Goal: Information Seeking & Learning: Learn about a topic

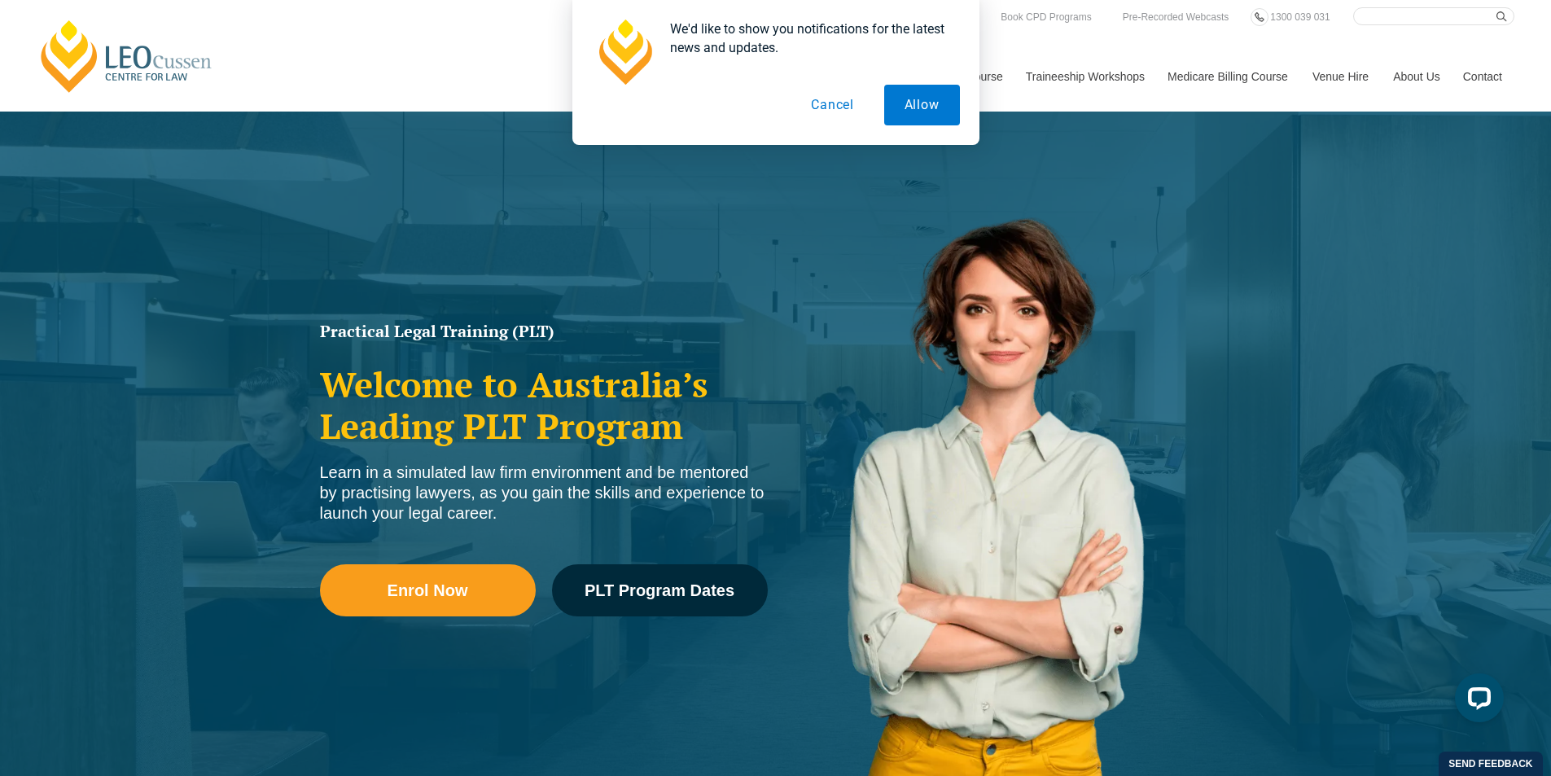
click at [831, 106] on button "Cancel" at bounding box center [833, 105] width 84 height 41
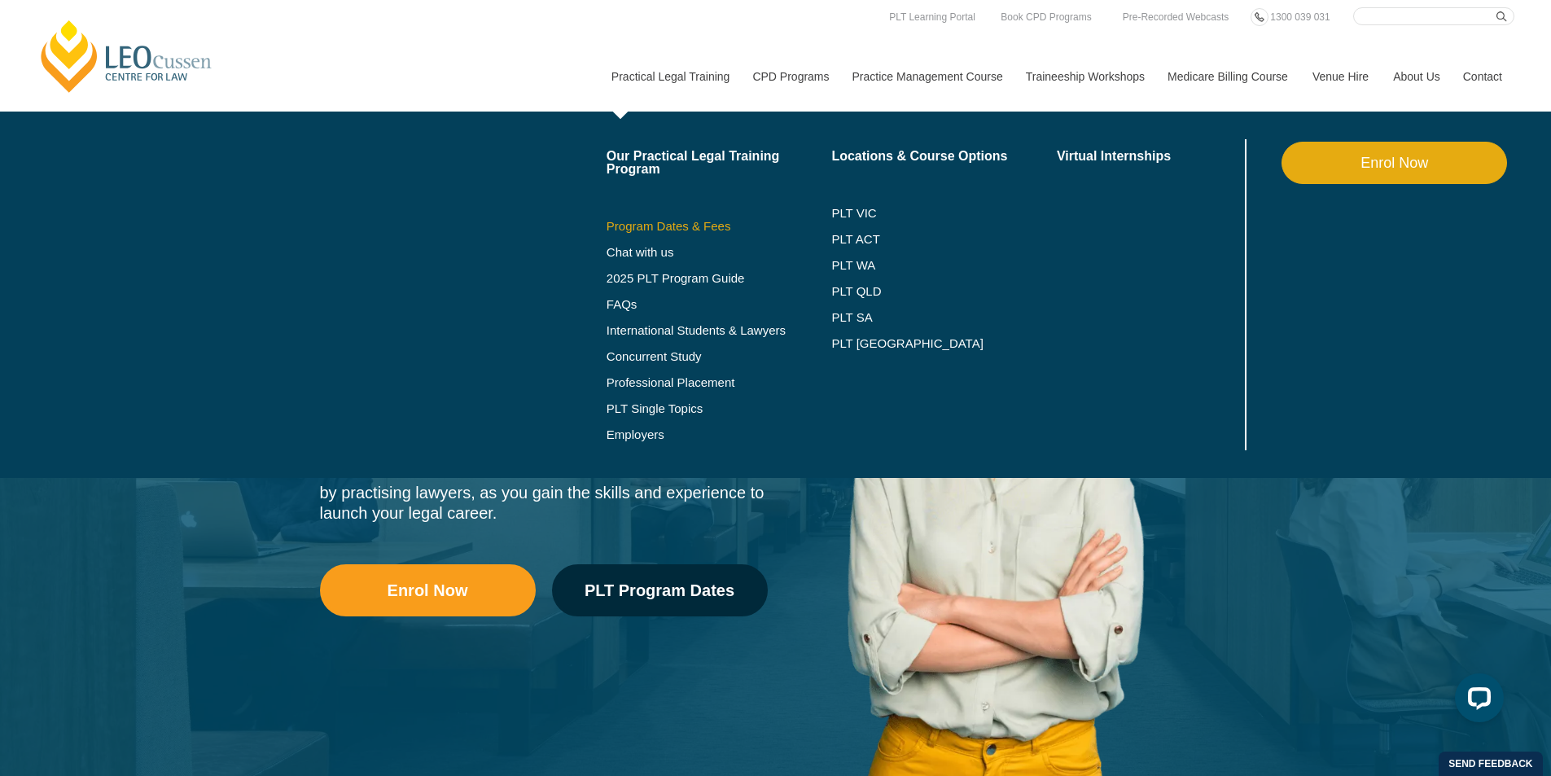
click at [701, 226] on link "Program Dates & Fees" at bounding box center [720, 226] width 226 height 13
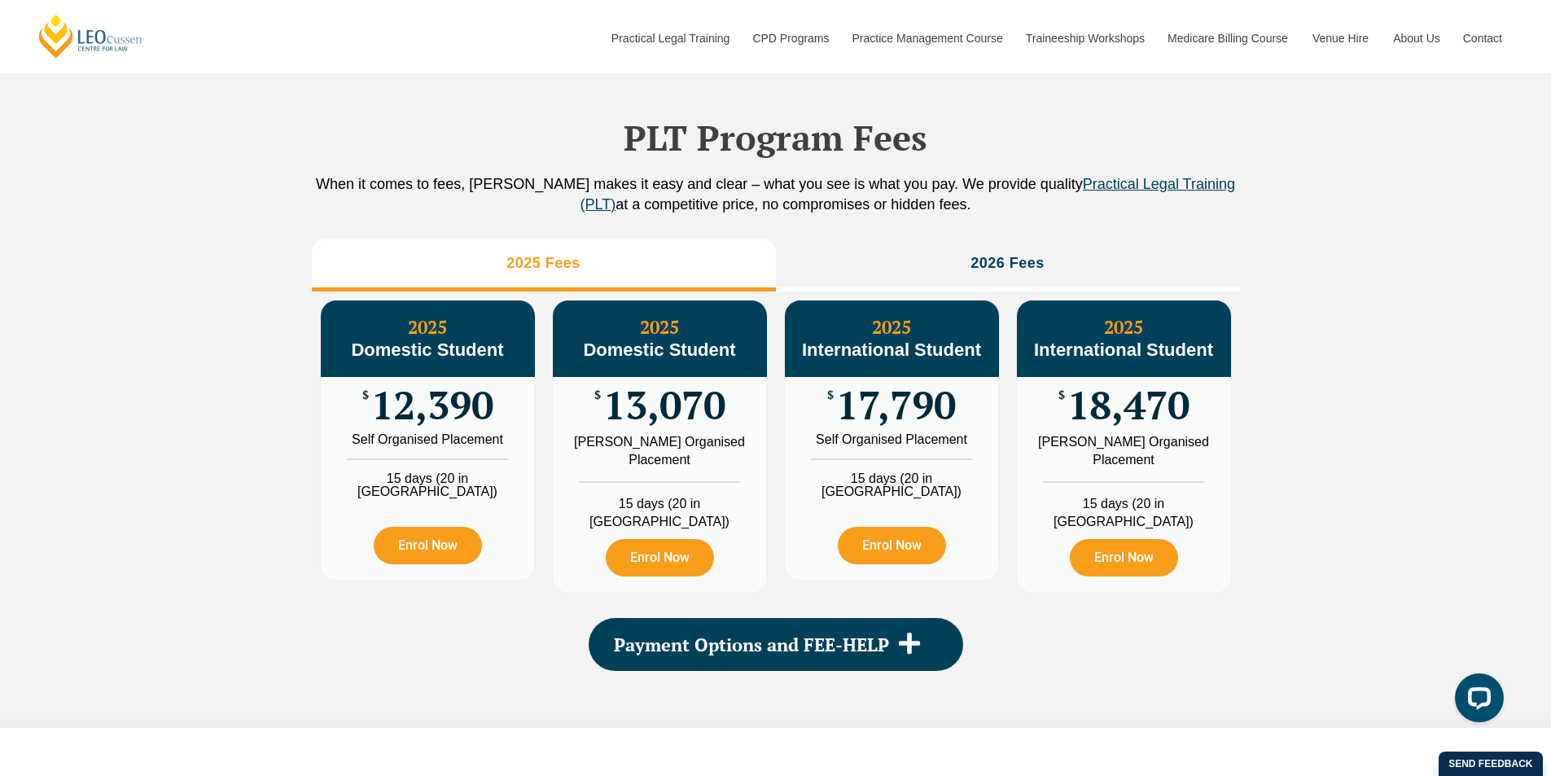
scroll to position [1765, 0]
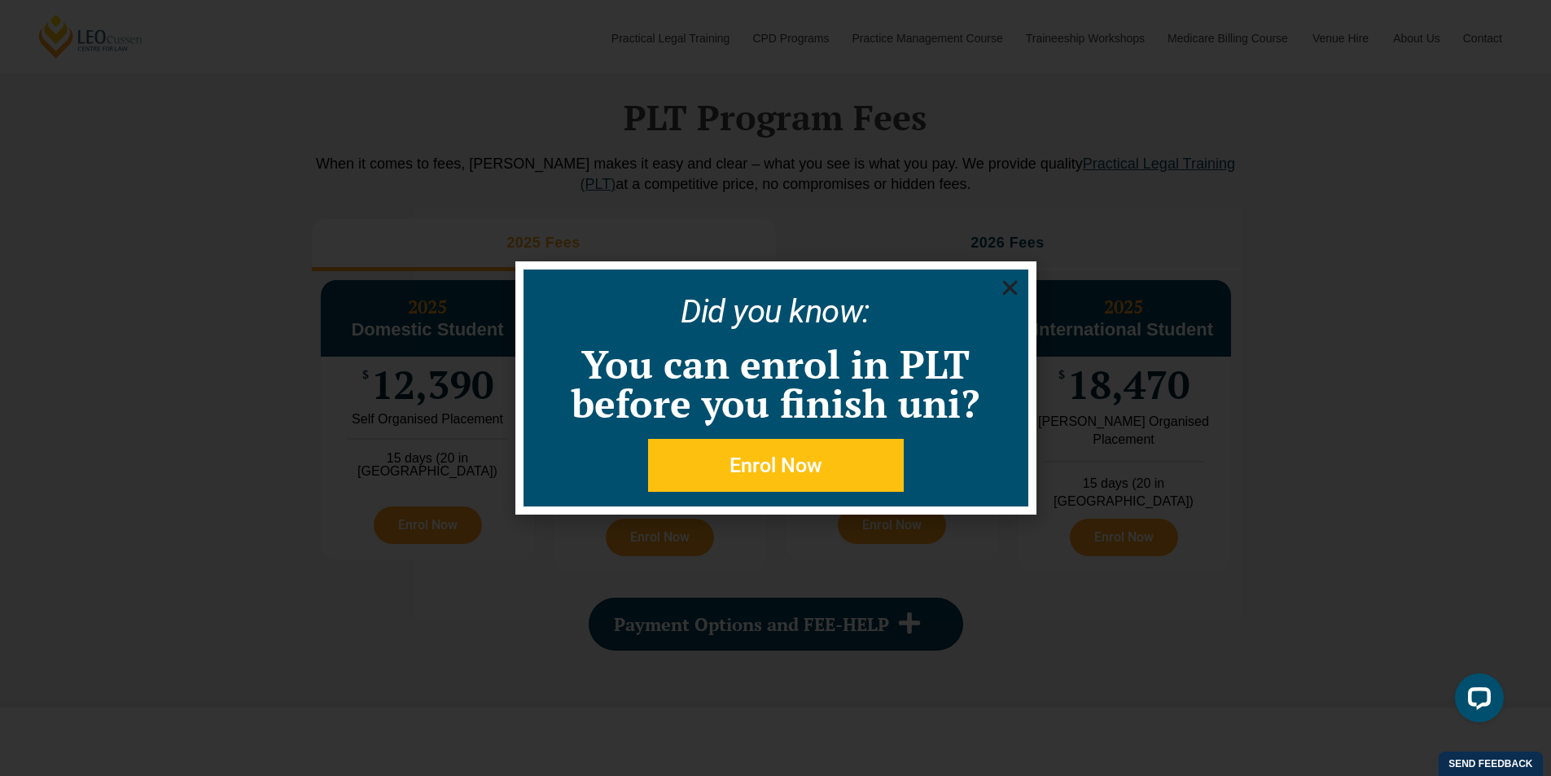
click at [1012, 287] on use "Close" at bounding box center [1009, 288] width 15 height 15
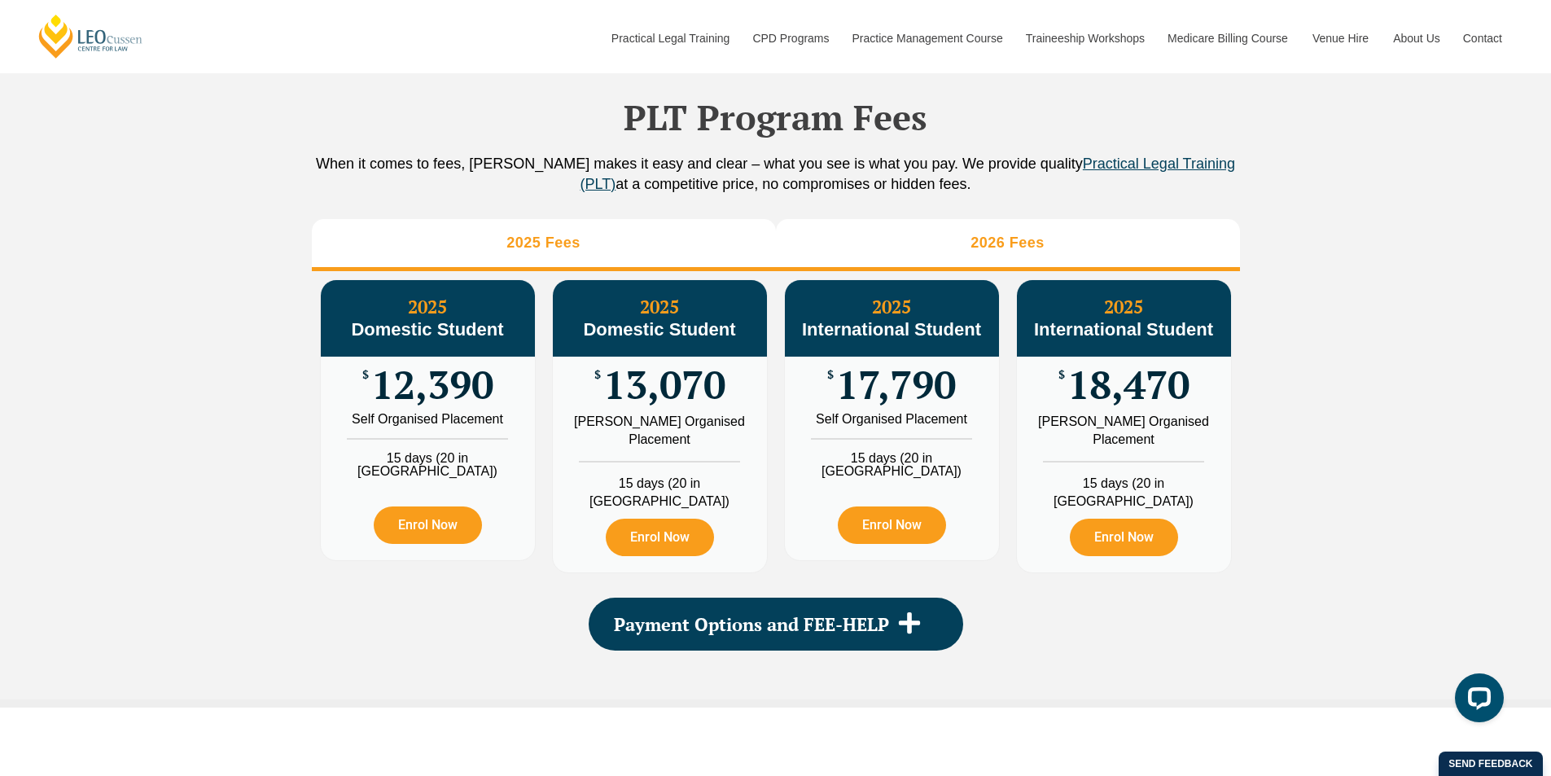
click at [1007, 252] on h3 "2026 Fees" at bounding box center [1008, 243] width 74 height 19
click at [700, 271] on li "2025 Fees" at bounding box center [544, 245] width 464 height 52
click at [936, 271] on li "2026 Fees" at bounding box center [1008, 245] width 464 height 52
click at [620, 271] on li "2025 Fees" at bounding box center [544, 245] width 464 height 52
click at [963, 271] on li "2026 Fees" at bounding box center [1008, 245] width 464 height 52
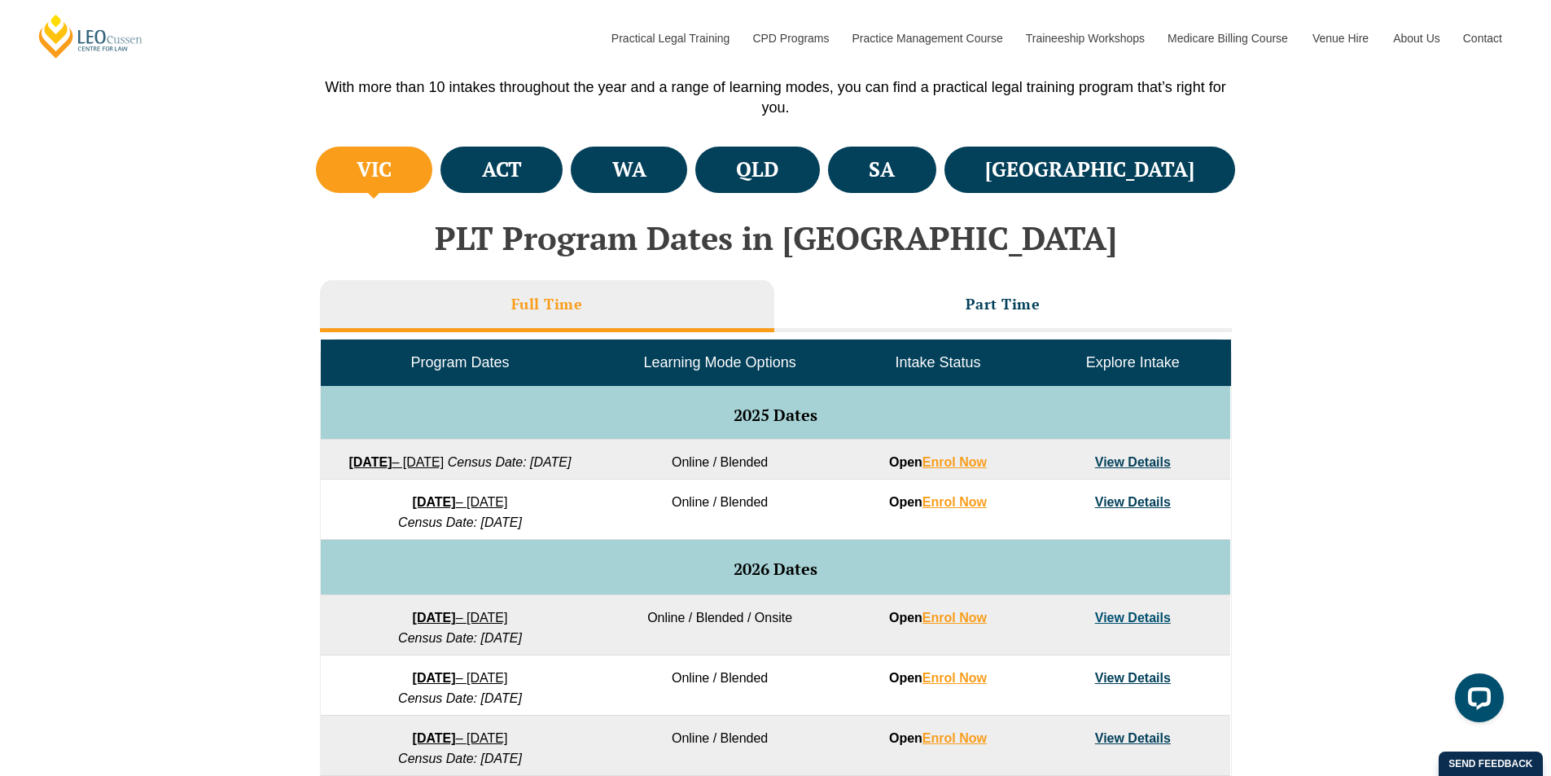
scroll to position [543, 0]
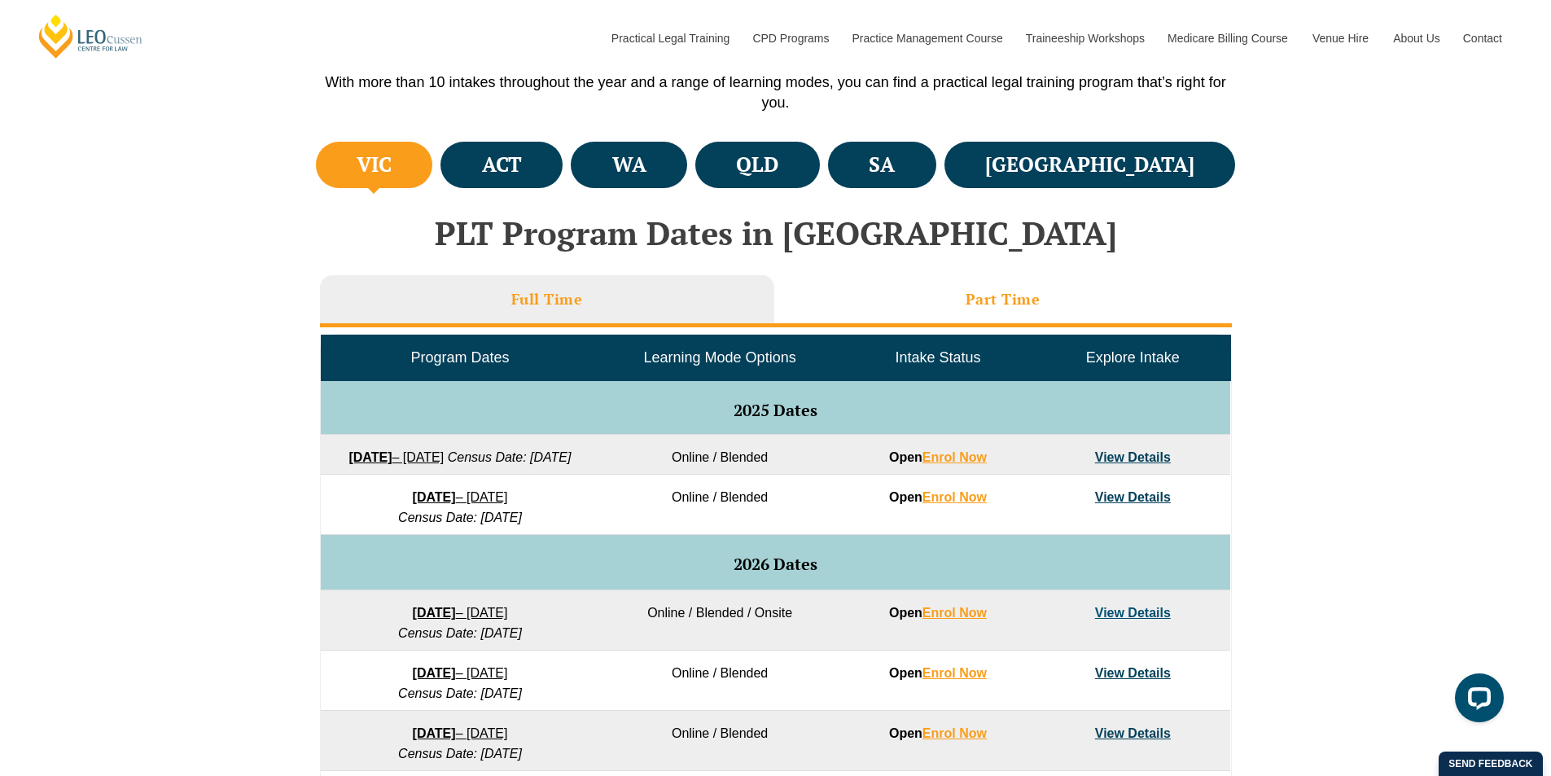
click at [1000, 306] on h3 "Part Time" at bounding box center [1003, 299] width 75 height 19
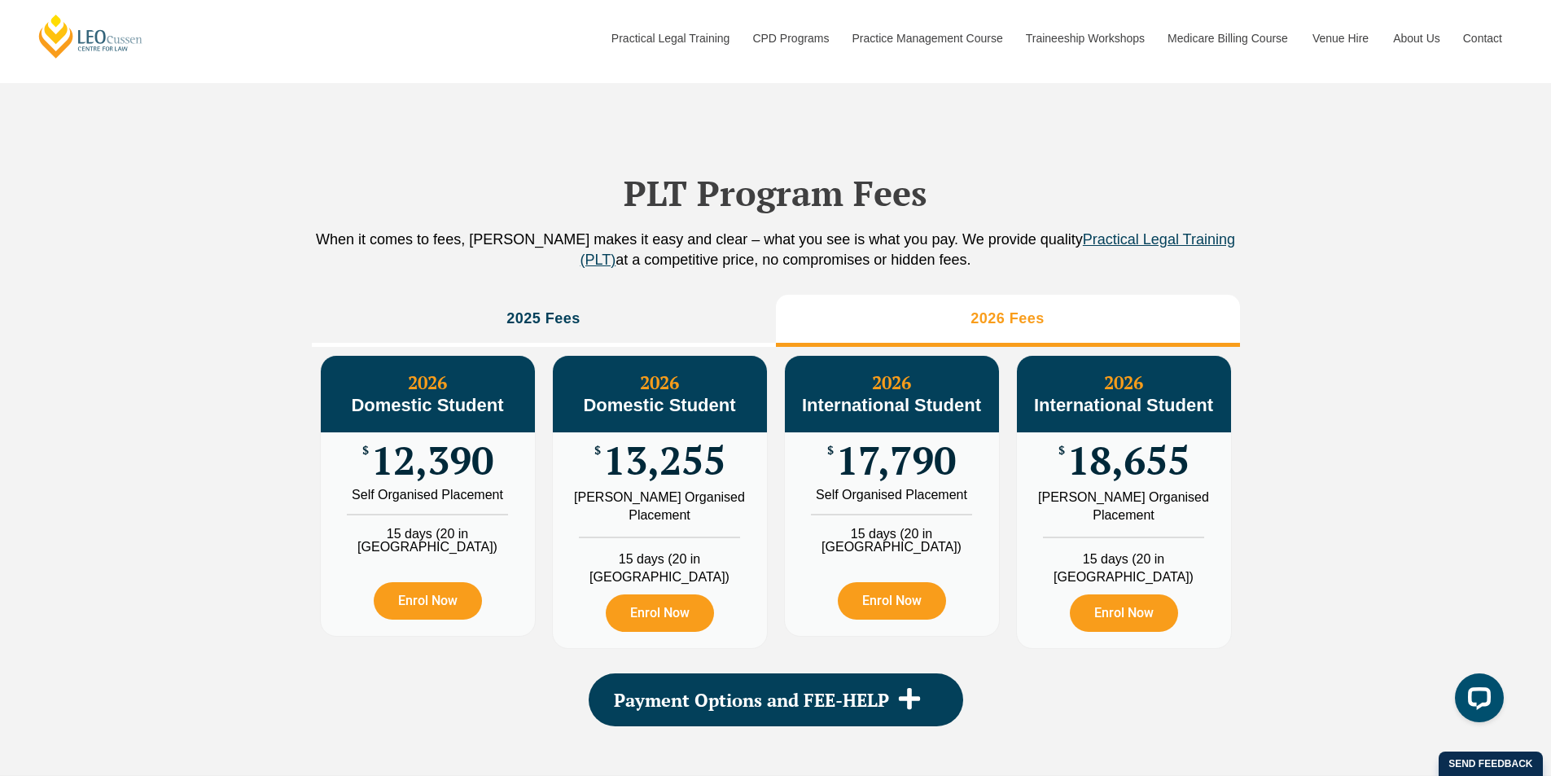
scroll to position [1493, 0]
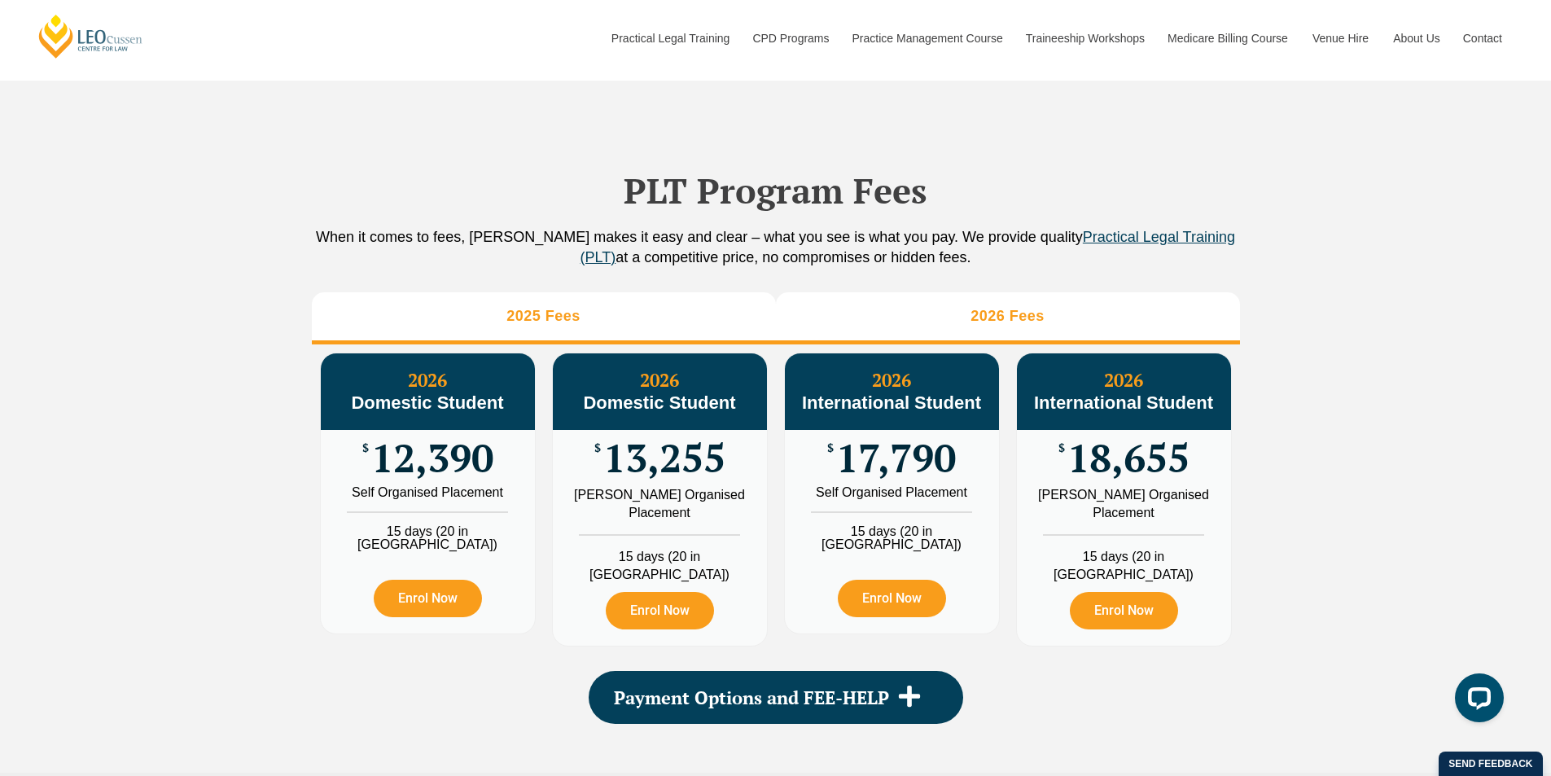
click at [595, 321] on li "2025 Fees" at bounding box center [544, 318] width 464 height 52
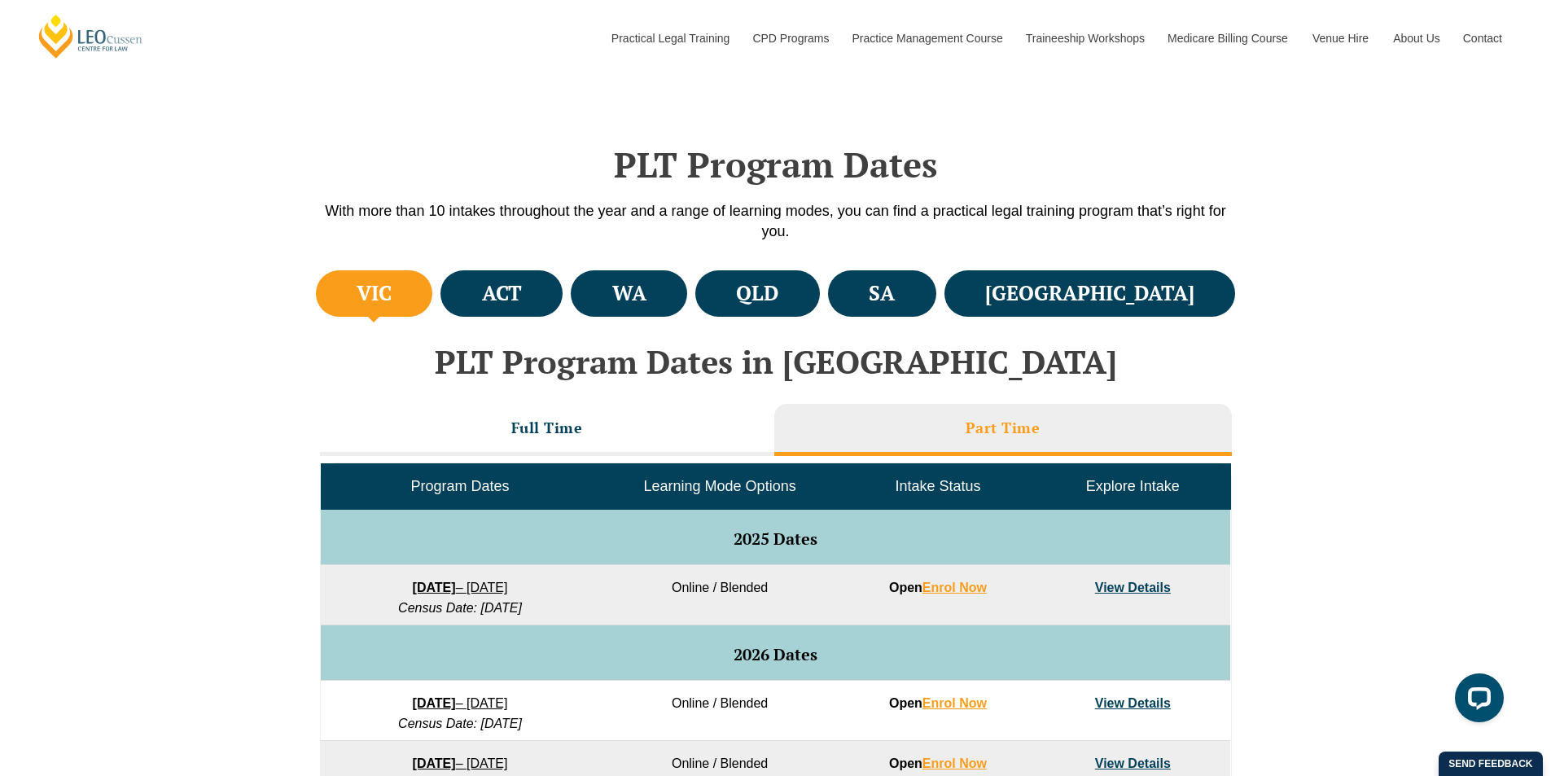
scroll to position [407, 0]
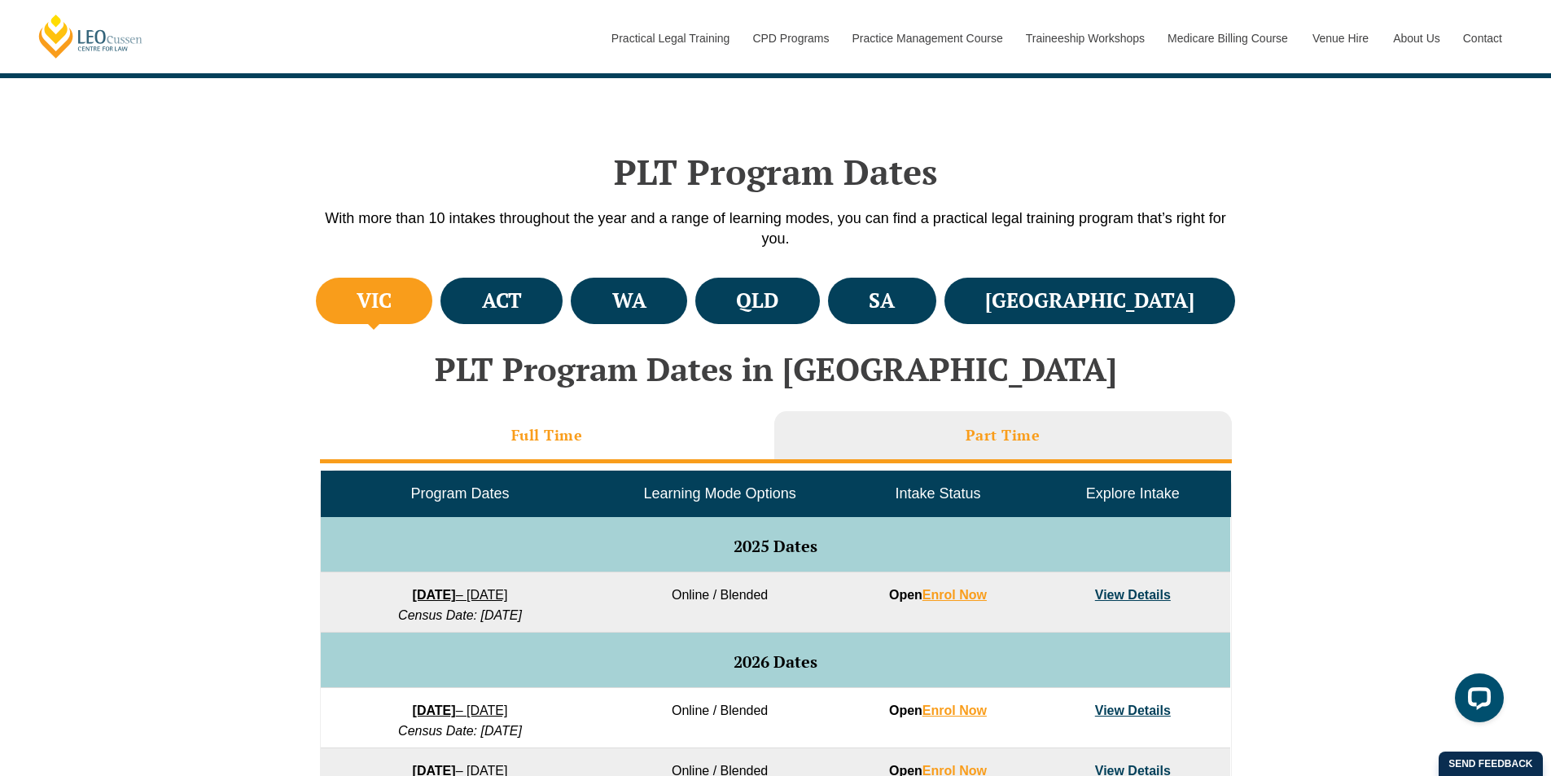
click at [673, 446] on li "Full Time" at bounding box center [547, 437] width 454 height 52
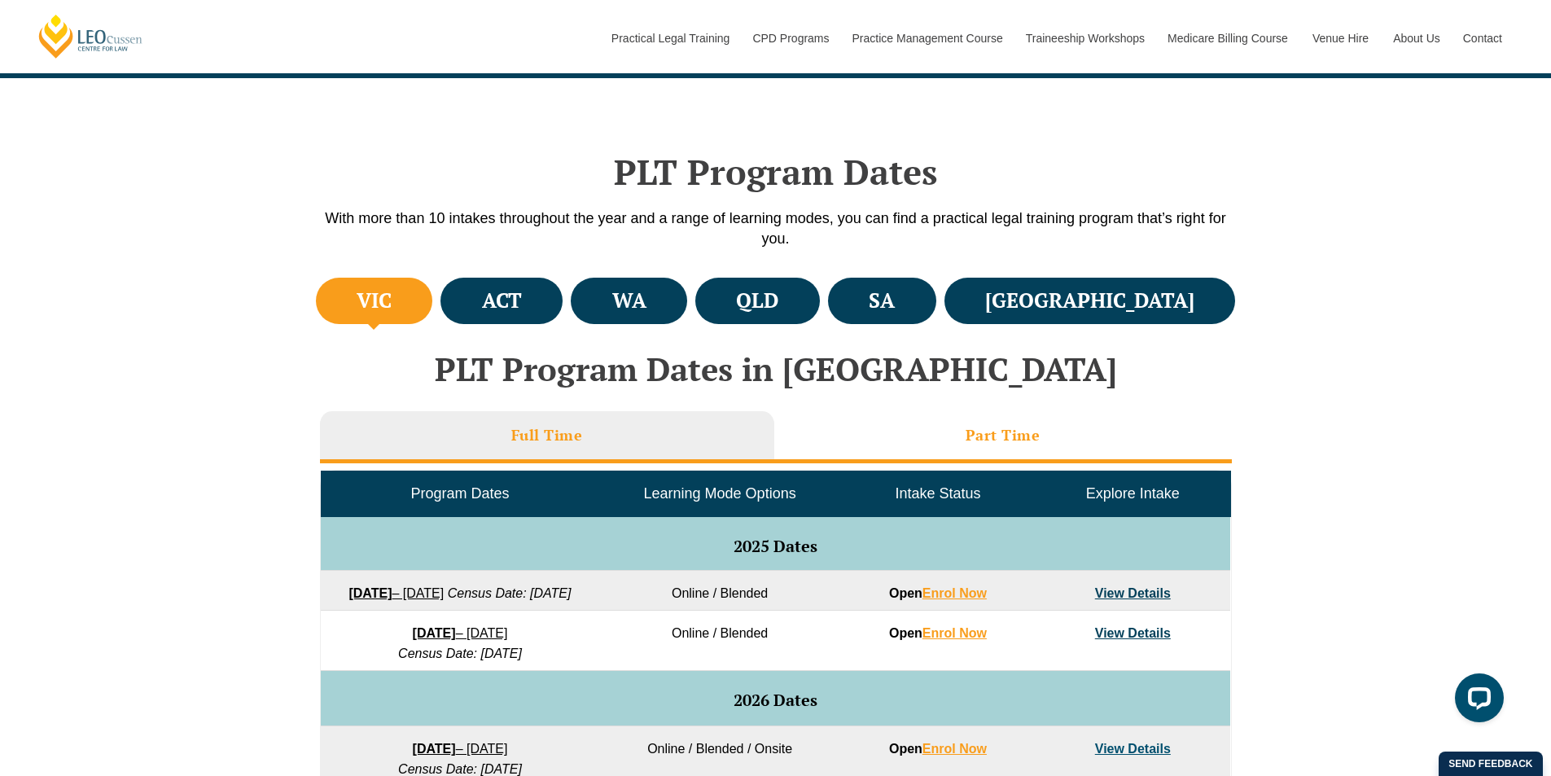
click at [966, 432] on h3 "Part Time" at bounding box center [1003, 435] width 75 height 19
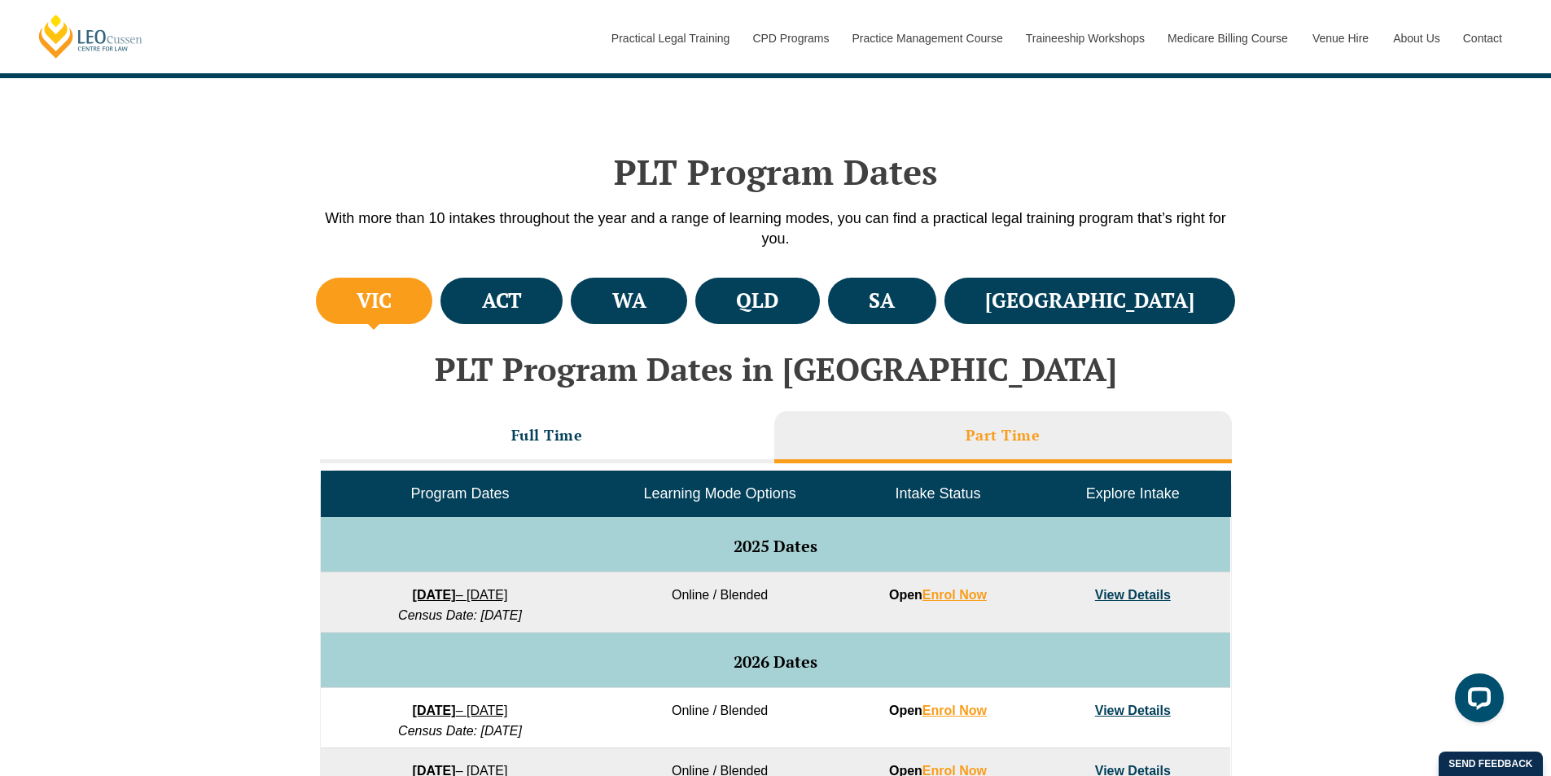
click at [1141, 593] on link "View Details" at bounding box center [1133, 595] width 76 height 14
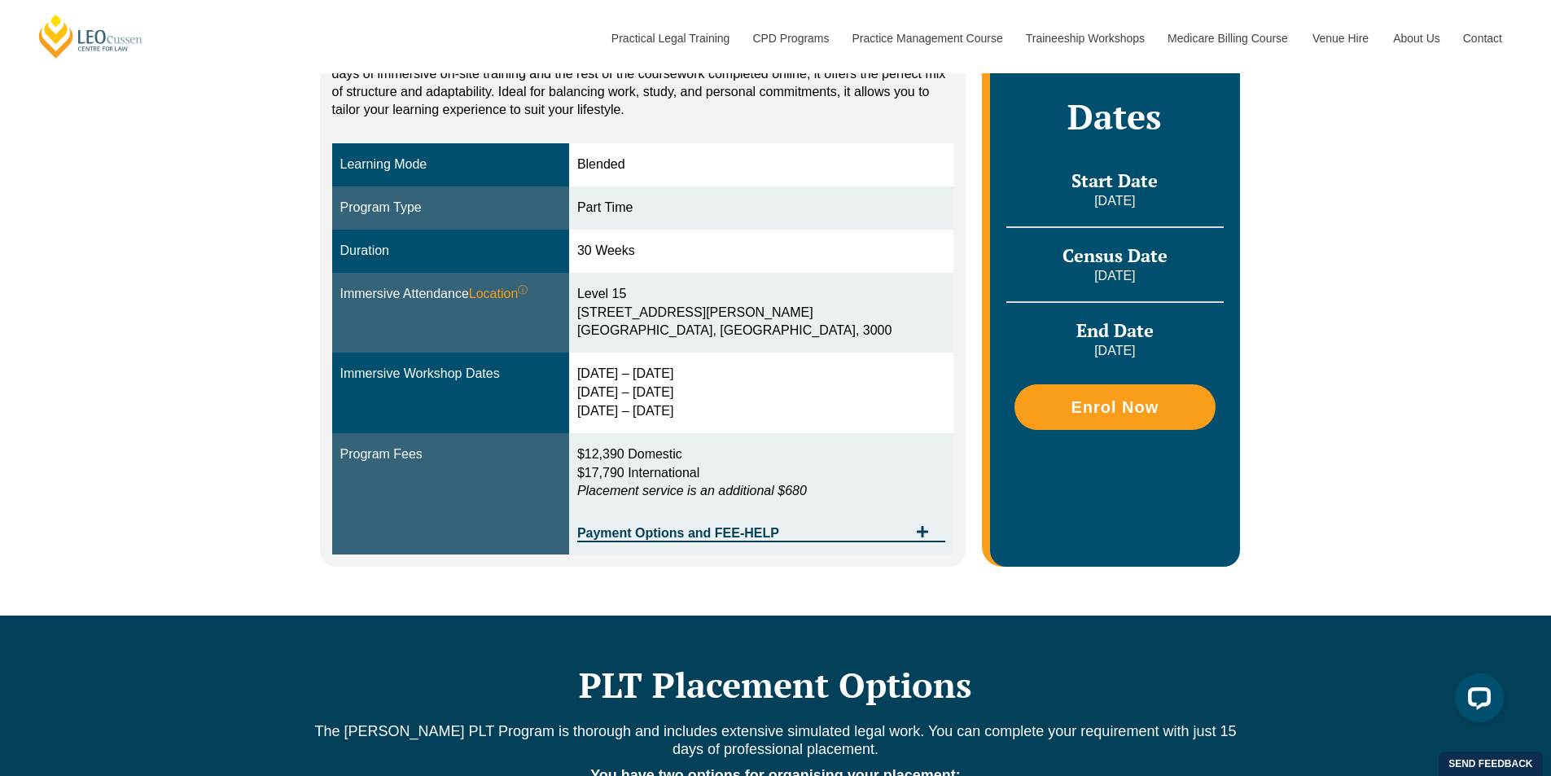
scroll to position [407, 0]
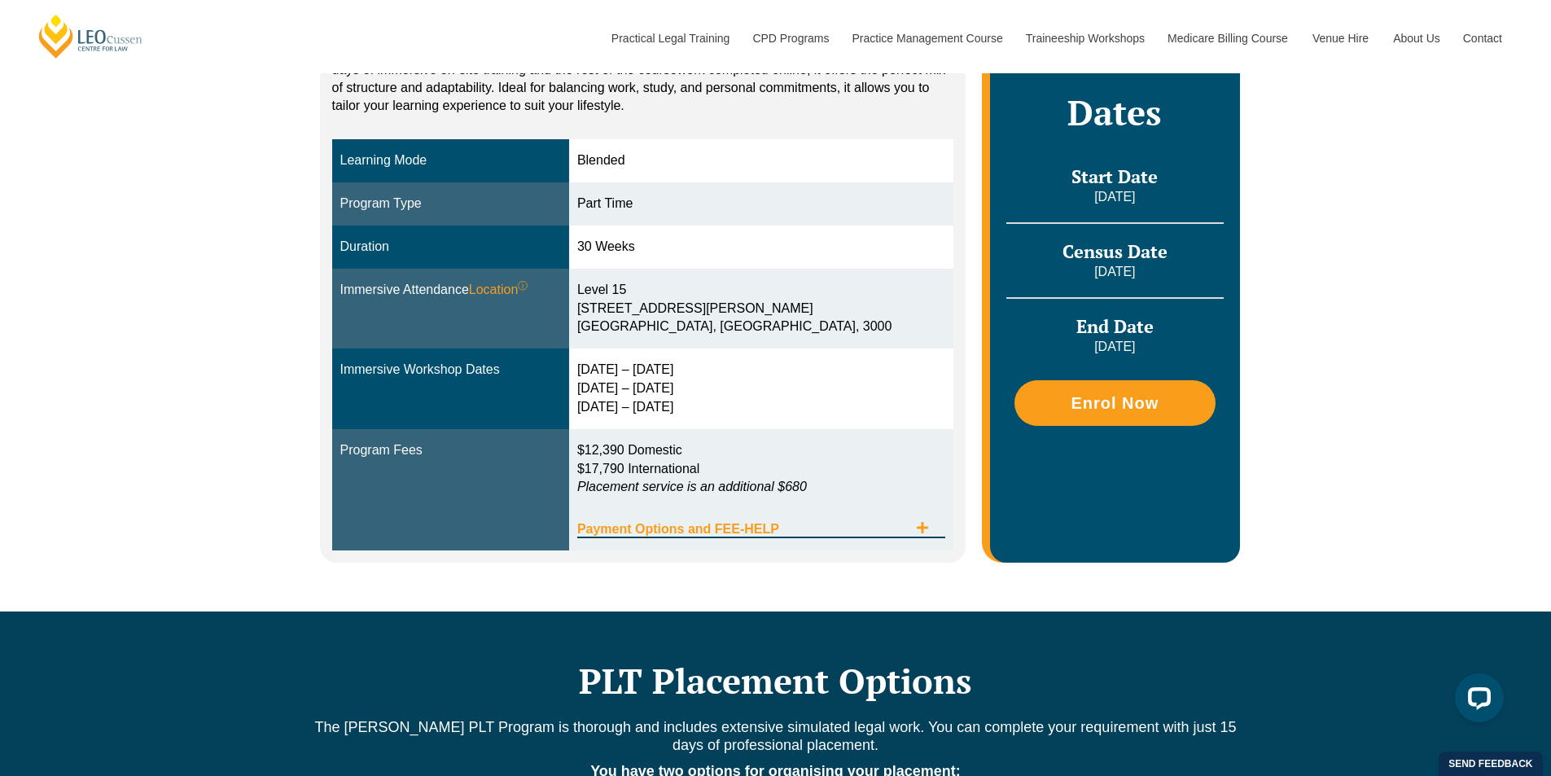
click at [926, 521] on icon "Tabs. Open items with Enter or Space, close with Escape and navigate using the …" at bounding box center [922, 527] width 13 height 13
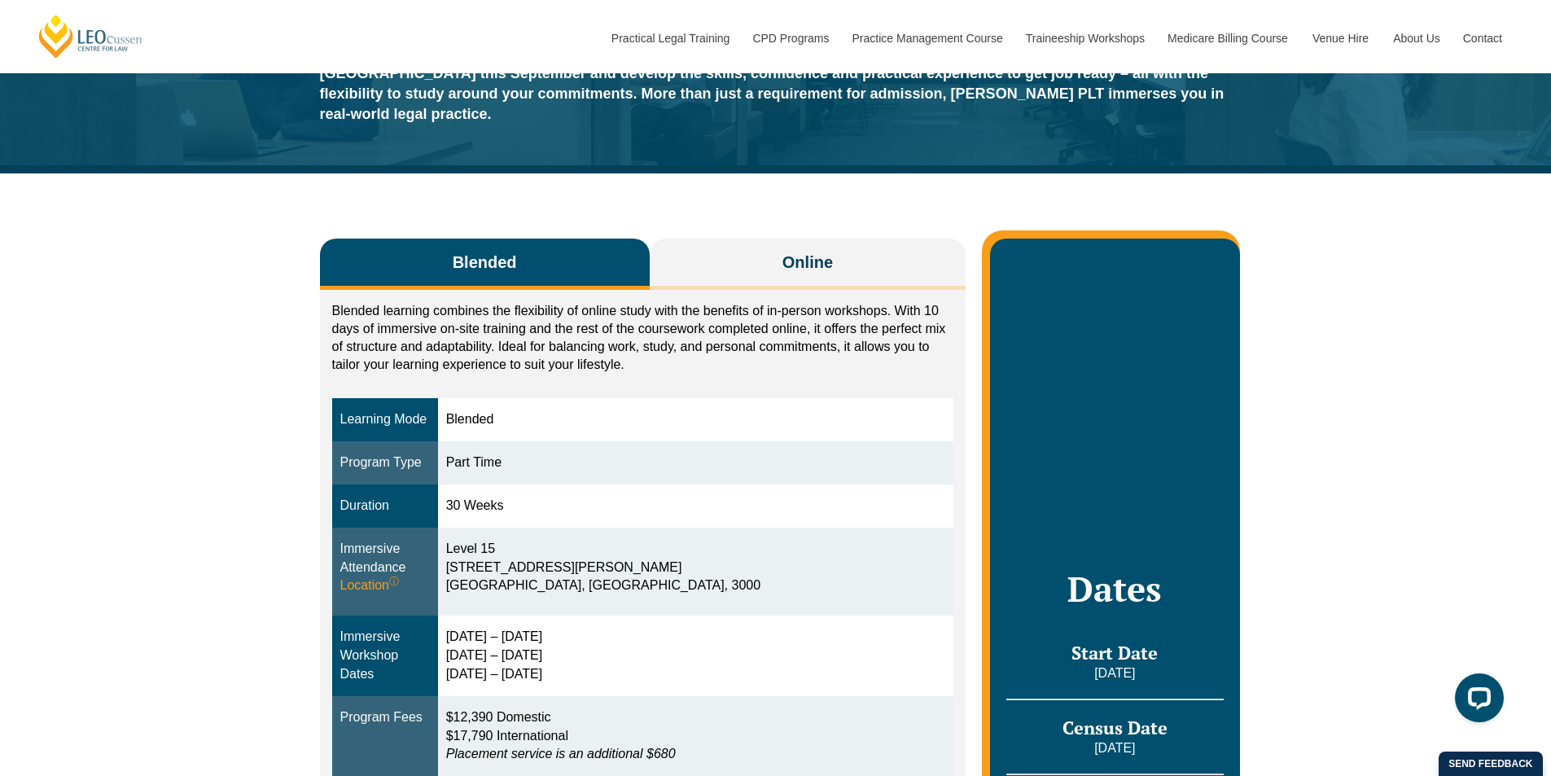
scroll to position [0, 0]
